Goal: Task Accomplishment & Management: Complete application form

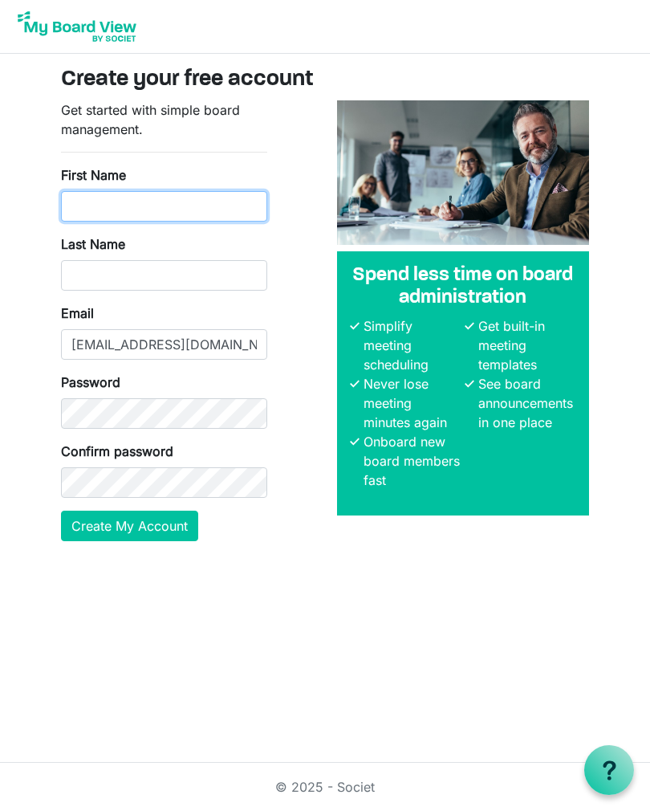
click at [75, 196] on input "First Name" at bounding box center [164, 206] width 206 height 31
type input "[PERSON_NAME]"
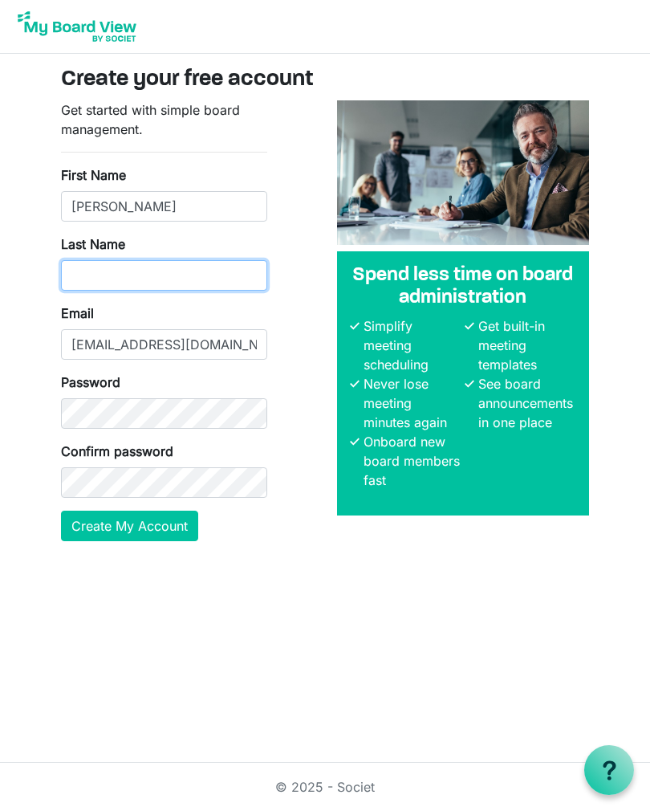
type input "[PERSON_NAME]"
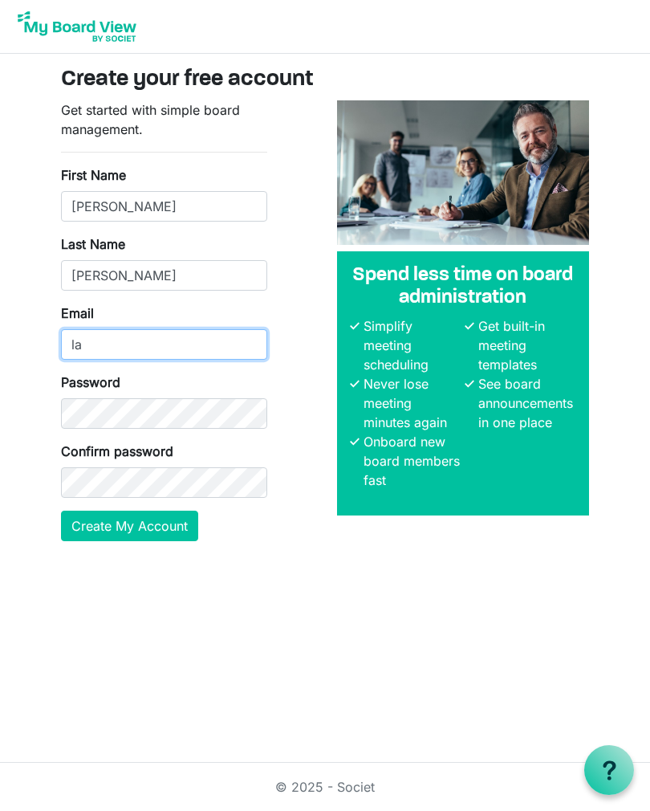
type input "[EMAIL_ADDRESS][DOMAIN_NAME]"
click at [117, 527] on button "Create My Account" at bounding box center [129, 526] width 137 height 31
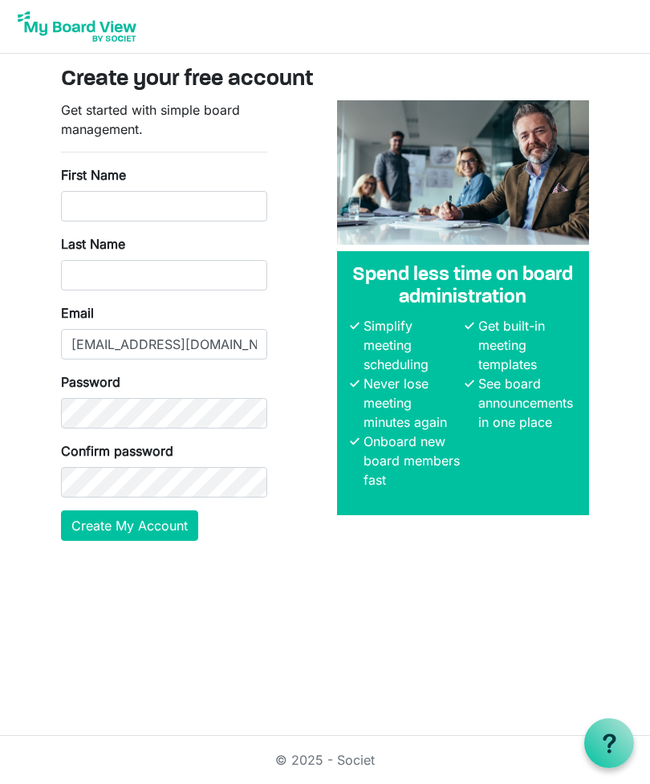
click at [76, 182] on label "First Name" at bounding box center [93, 174] width 65 height 19
click at [76, 191] on input "First Name" at bounding box center [164, 206] width 206 height 31
type input "[PERSON_NAME]"
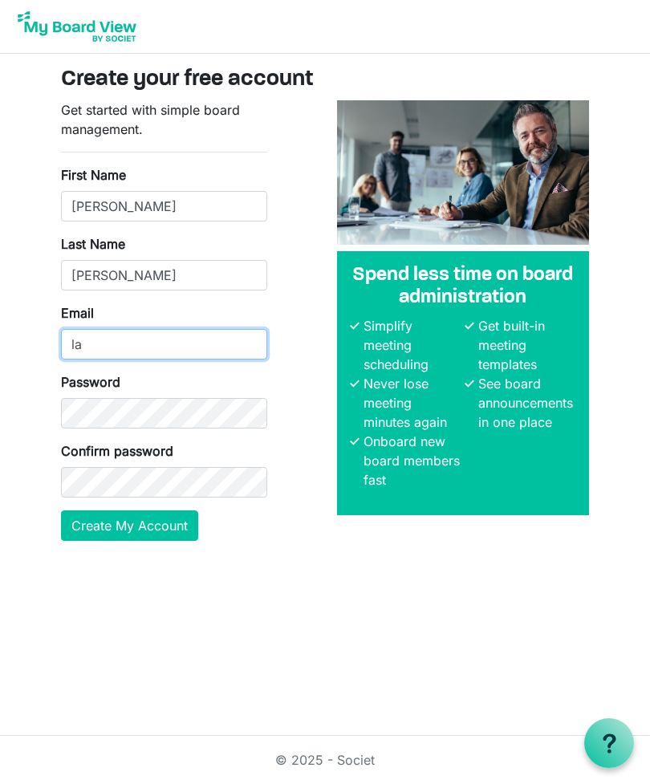
type input "[EMAIL_ADDRESS][DOMAIN_NAME]"
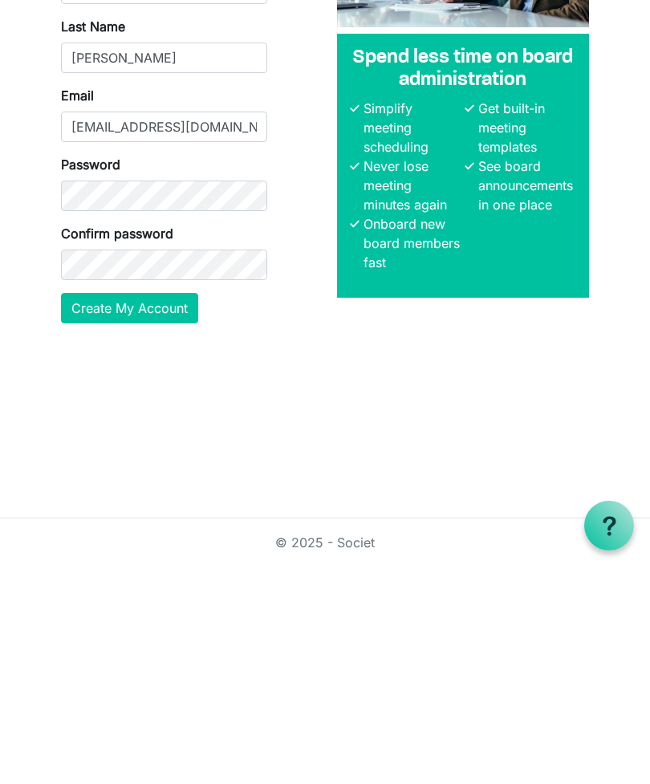
click at [100, 511] on button "Create My Account" at bounding box center [129, 526] width 137 height 31
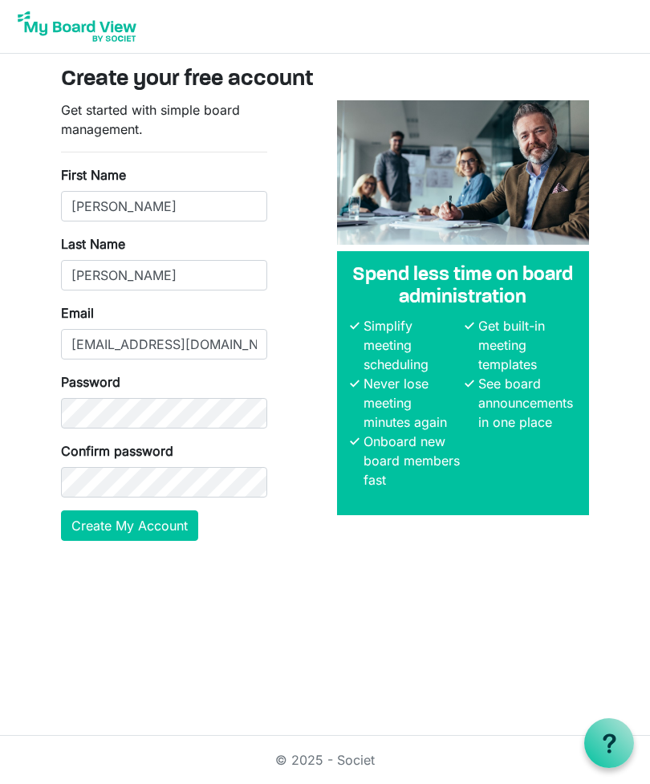
click at [612, 758] on div at bounding box center [609, 743] width 50 height 50
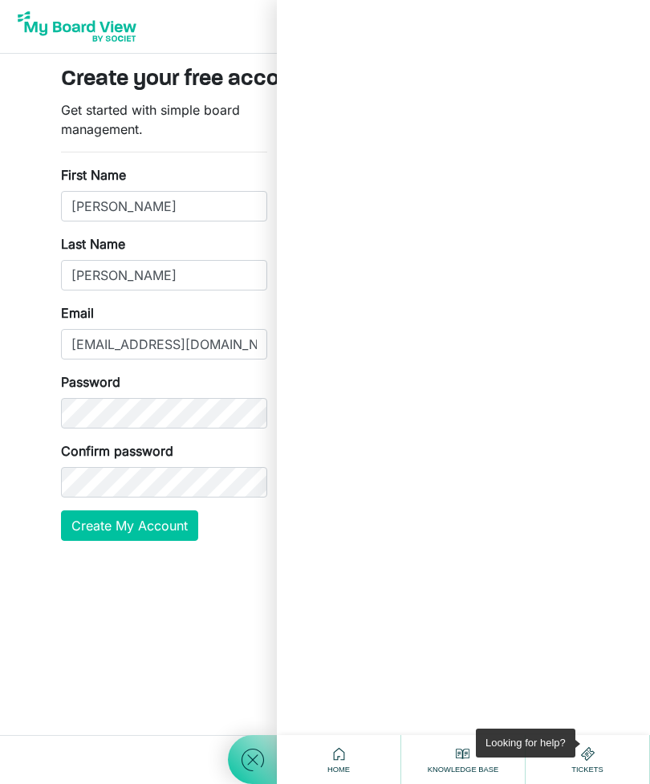
click at [108, 523] on button "Create My Account" at bounding box center [129, 526] width 137 height 31
click at [340, 747] on icon at bounding box center [339, 754] width 20 height 20
click at [250, 751] on icon at bounding box center [252, 760] width 29 height 29
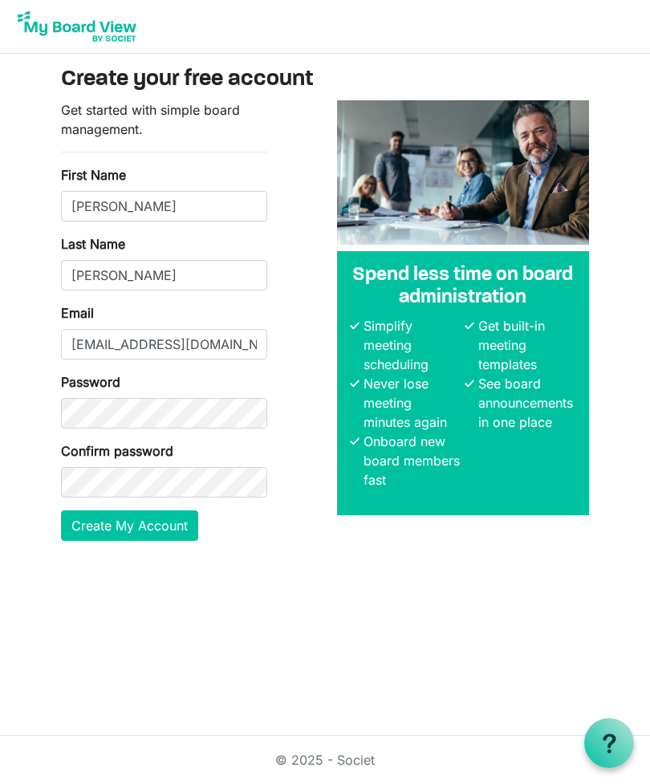
click at [297, 498] on div "Get started with simple board management. First Name Leanne Last Name Madsen Em…" at bounding box center [325, 327] width 552 height 454
click at [296, 180] on div "Get started with simple board management. First Name Leanne Last Name Madsen Em…" at bounding box center [325, 327] width 552 height 454
click at [254, 761] on html "Create your free account Get started with simple board management. First Name L…" at bounding box center [325, 392] width 650 height 784
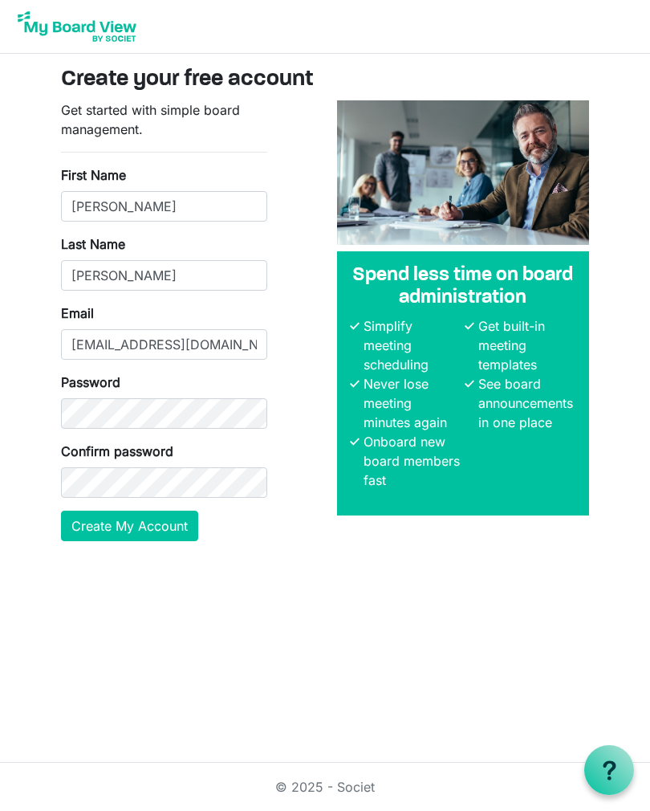
click at [104, 526] on button "Create My Account" at bounding box center [129, 526] width 137 height 31
click at [110, 529] on button "Create My Account" at bounding box center [129, 526] width 137 height 31
click at [108, 530] on button "Create My Account" at bounding box center [129, 526] width 137 height 31
